Goal: Information Seeking & Learning: Find specific fact

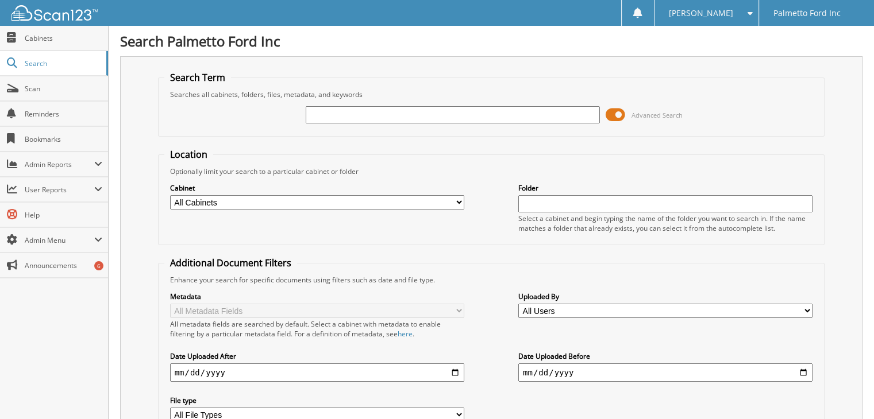
click at [383, 111] on input "text" at bounding box center [453, 114] width 294 height 17
type input "601472"
click at [416, 257] on fieldset "Additional Document Filters Enhance your search for specific documents using fi…" at bounding box center [491, 346] width 667 height 179
